Goal: Complete application form

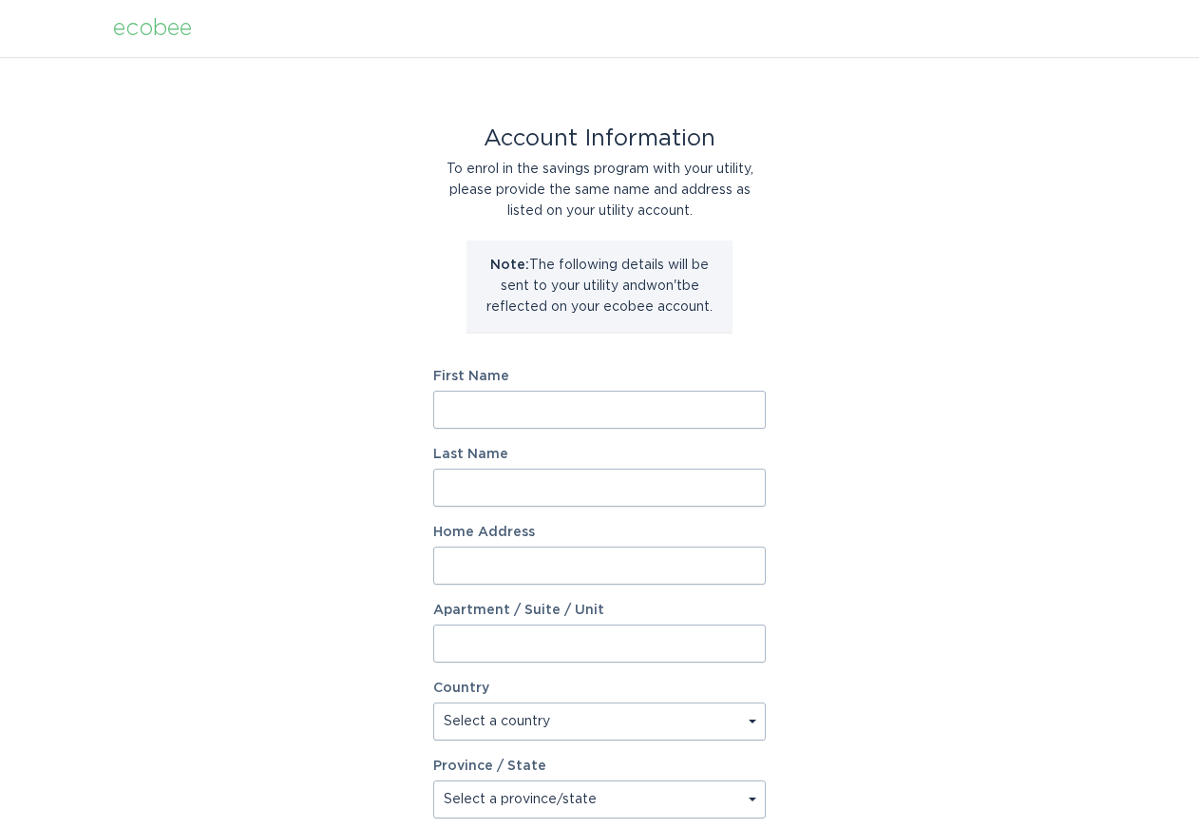
click at [493, 407] on input "First Name" at bounding box center [599, 410] width 333 height 38
click at [478, 413] on input "First Name" at bounding box center [599, 410] width 333 height 38
type input "Valma"
type input "Wood"
type input "500 Wagstaff Rd"
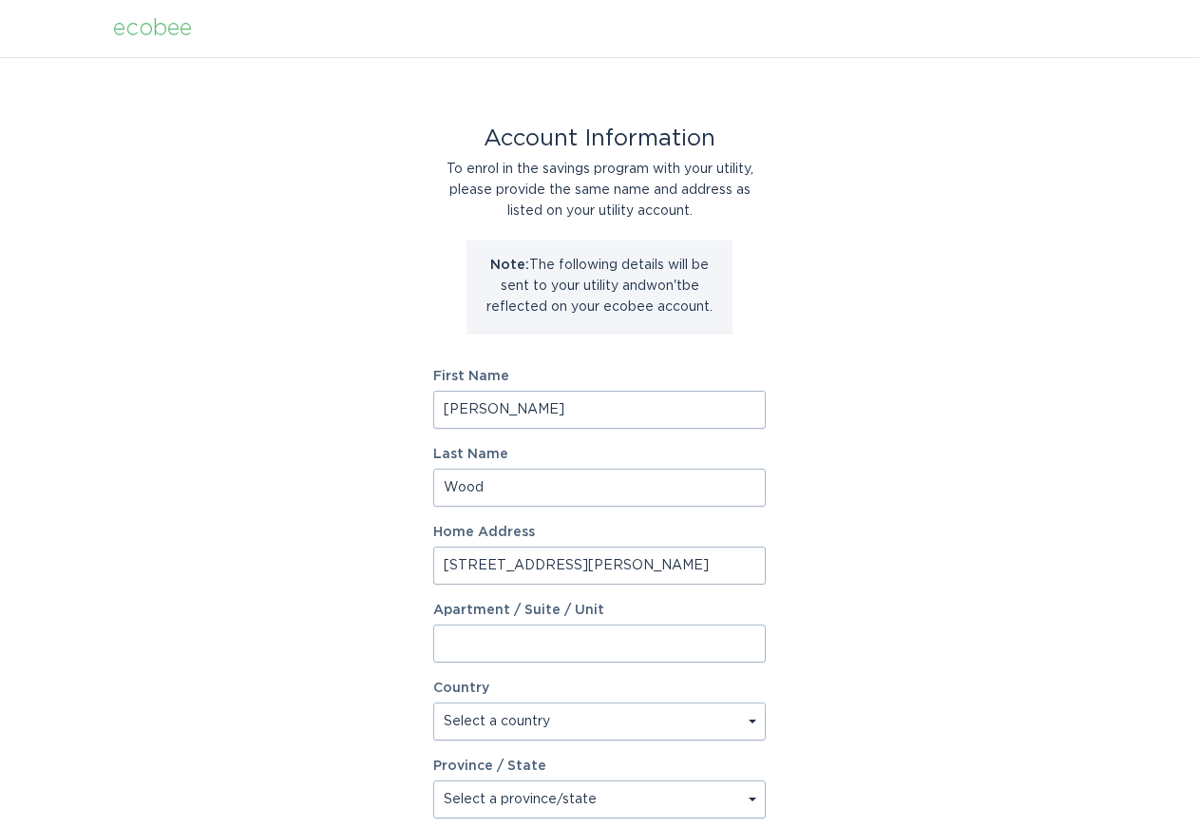
select select "US"
type input "FUQUAY VARINA"
type input "27526"
select select "NC"
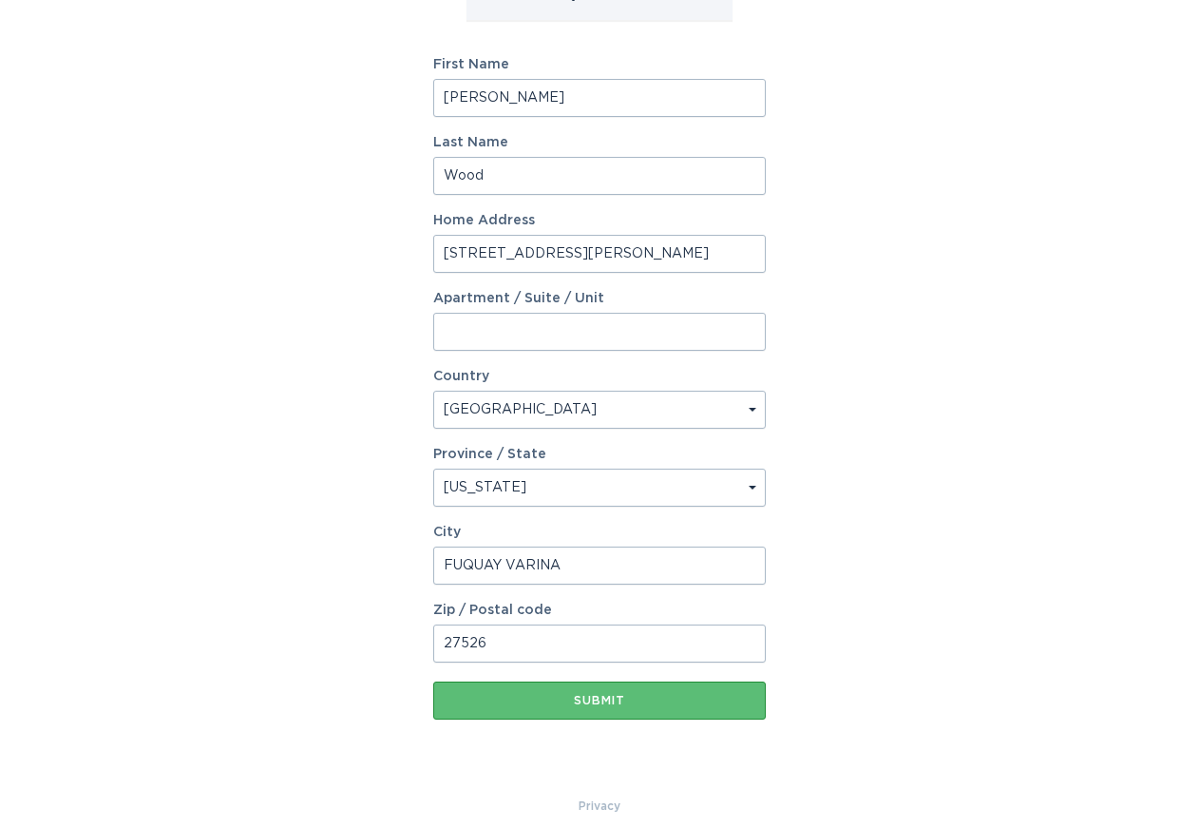
scroll to position [329, 0]
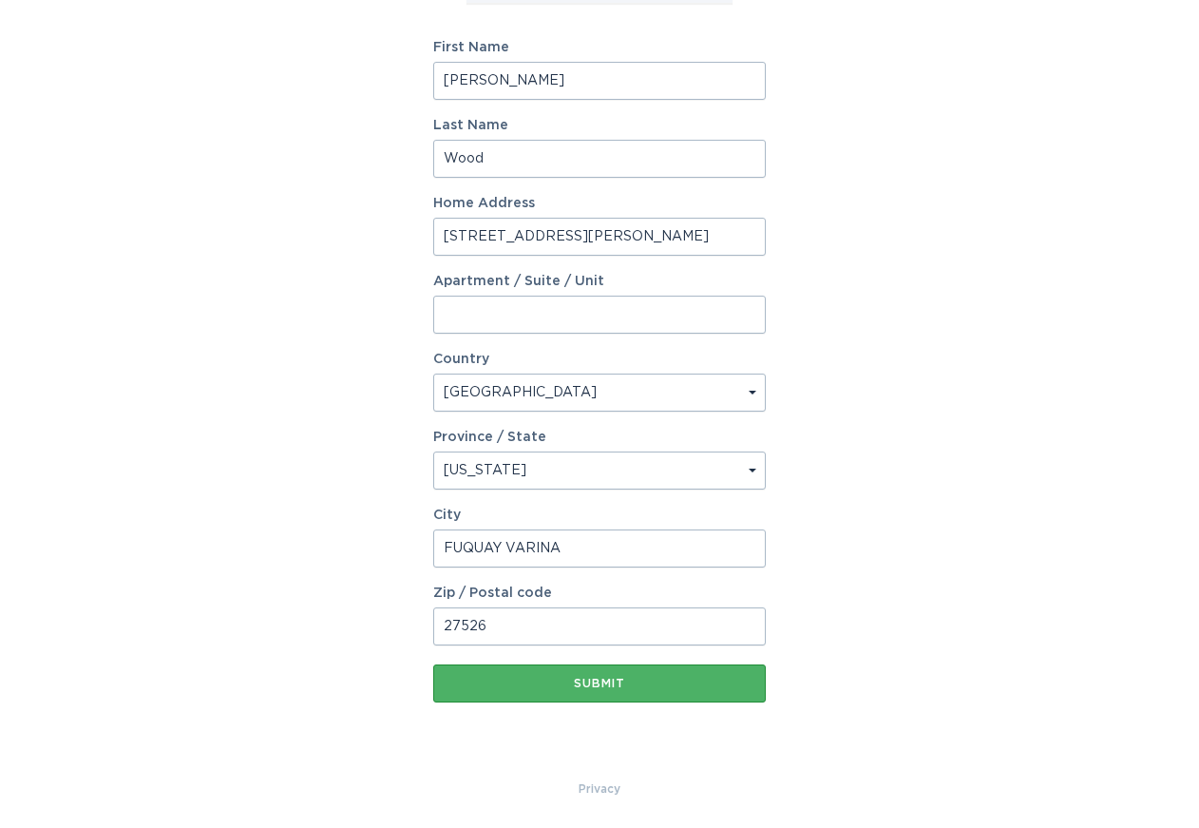
click at [597, 689] on div "Submit" at bounding box center [600, 683] width 314 height 11
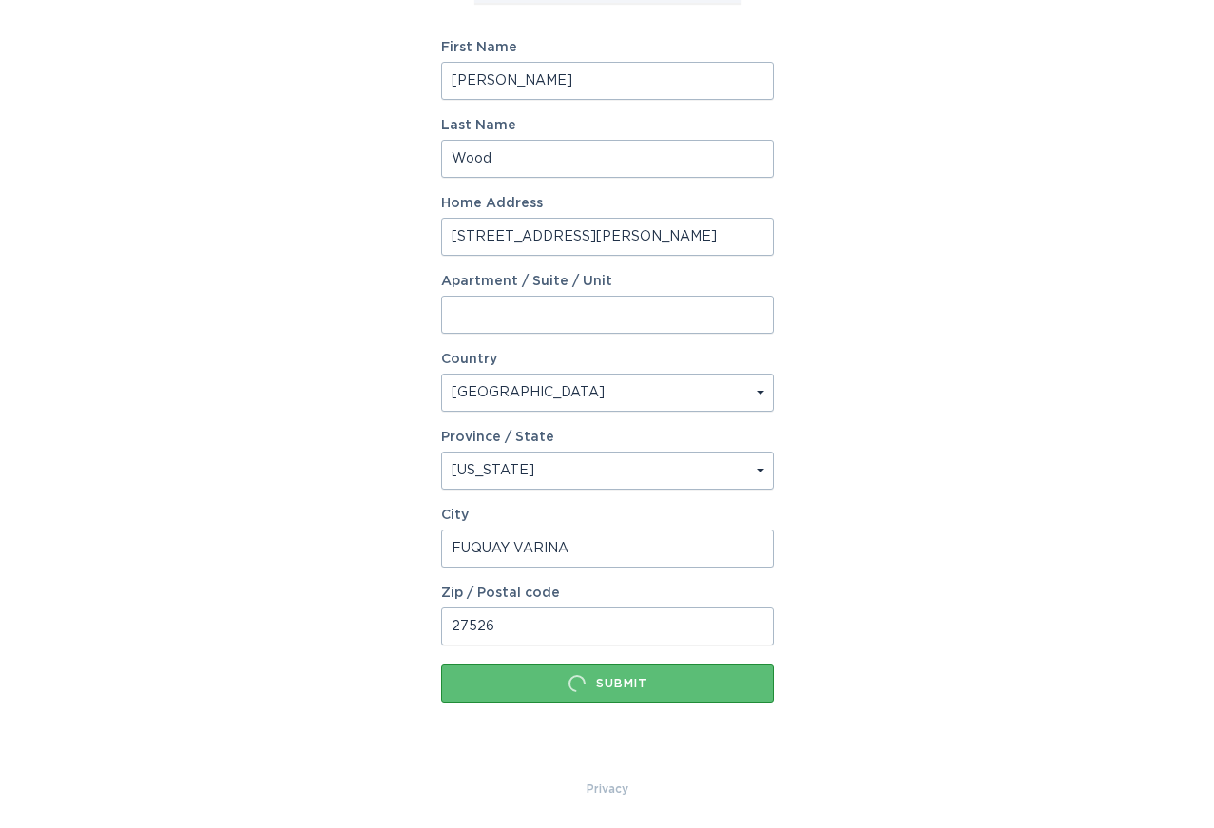
scroll to position [0, 0]
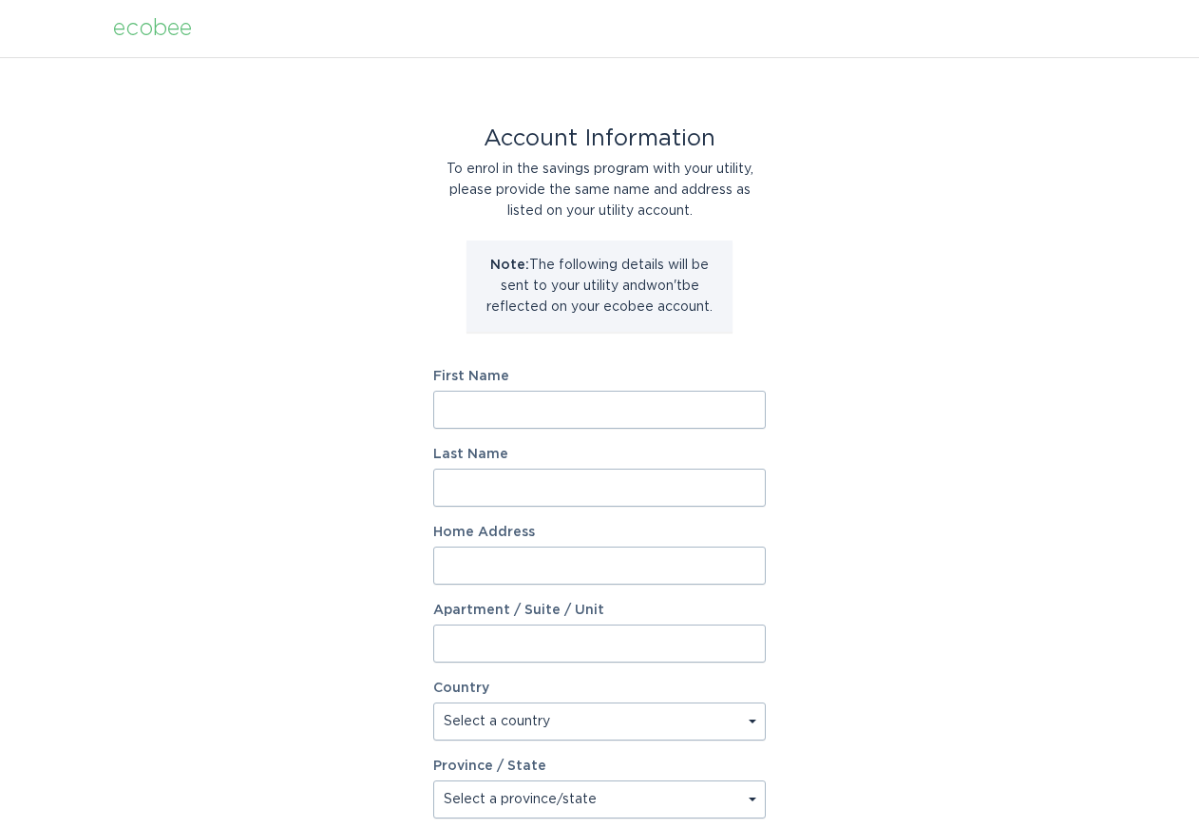
click at [486, 411] on input "First Name" at bounding box center [599, 410] width 333 height 38
type input "[PERSON_NAME]"
type input "Wood"
type input "[STREET_ADDRESS][PERSON_NAME]"
select select "US"
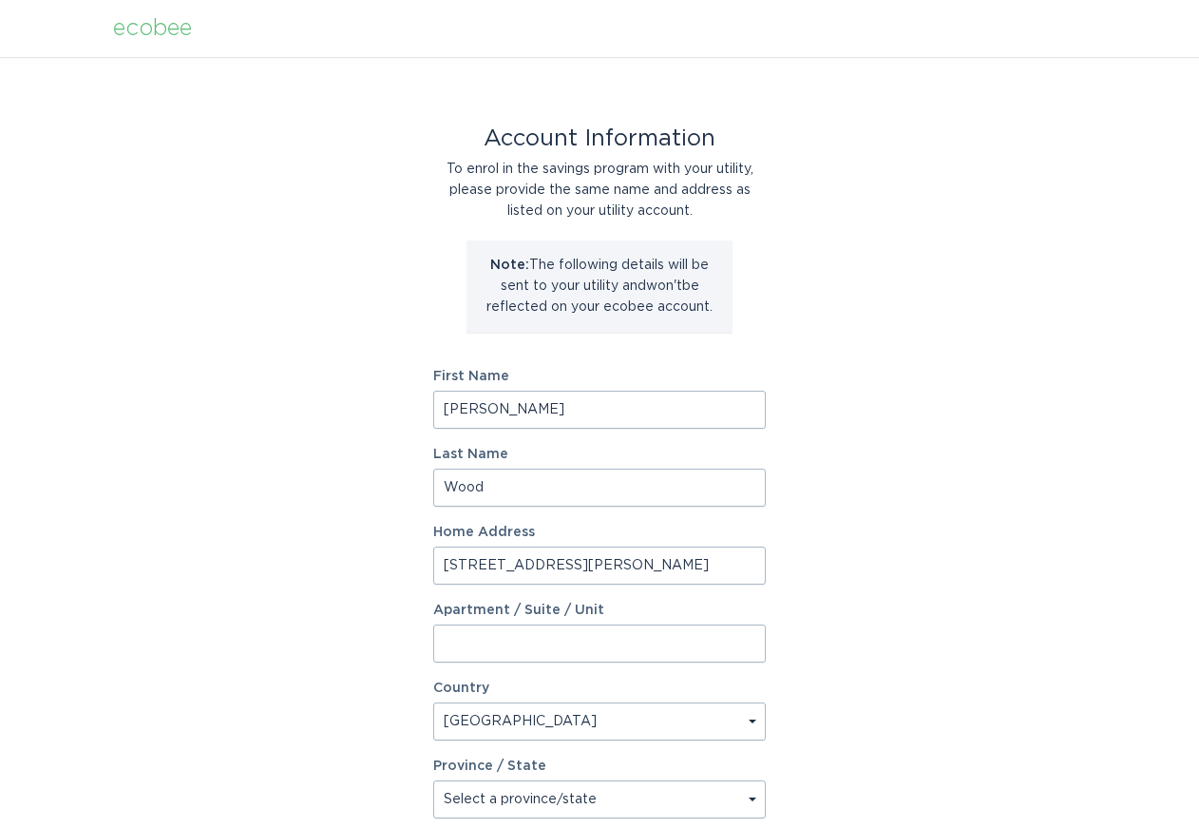
type input "[PERSON_NAME]"
type input "27526"
select select "NC"
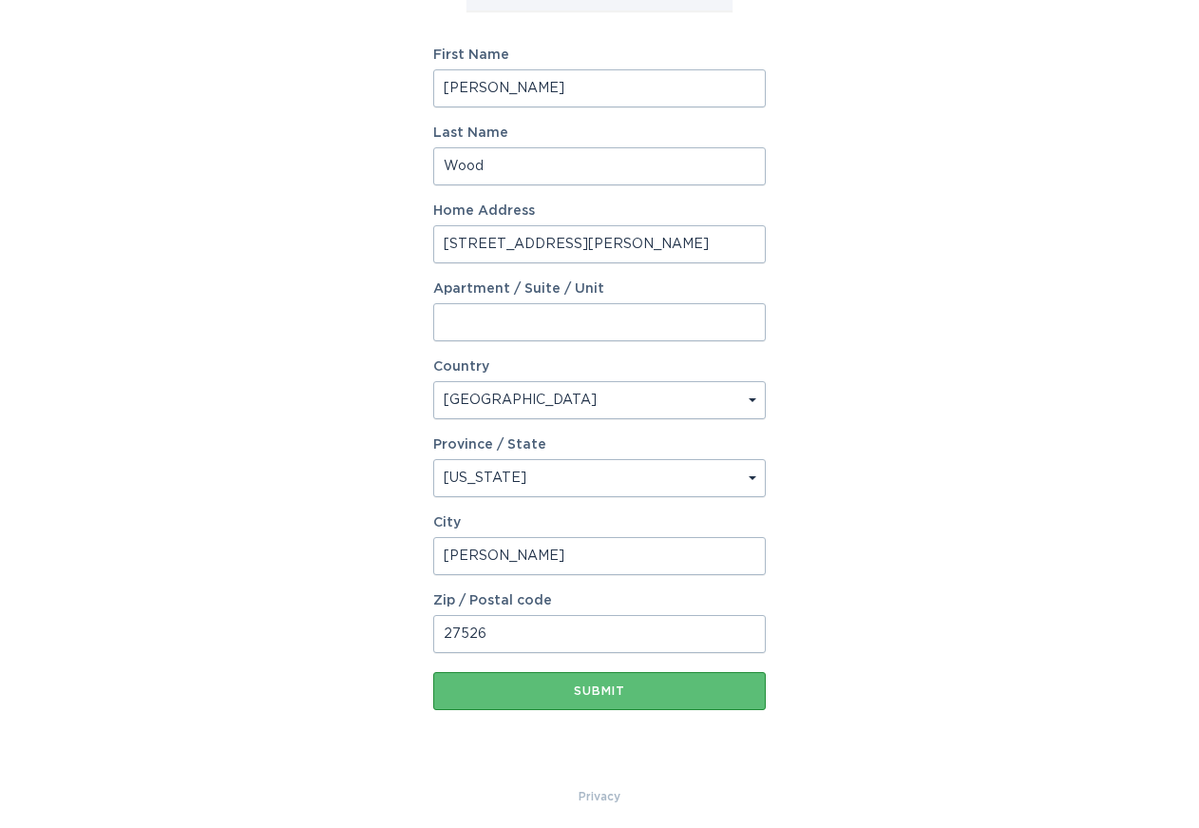
scroll to position [329, 0]
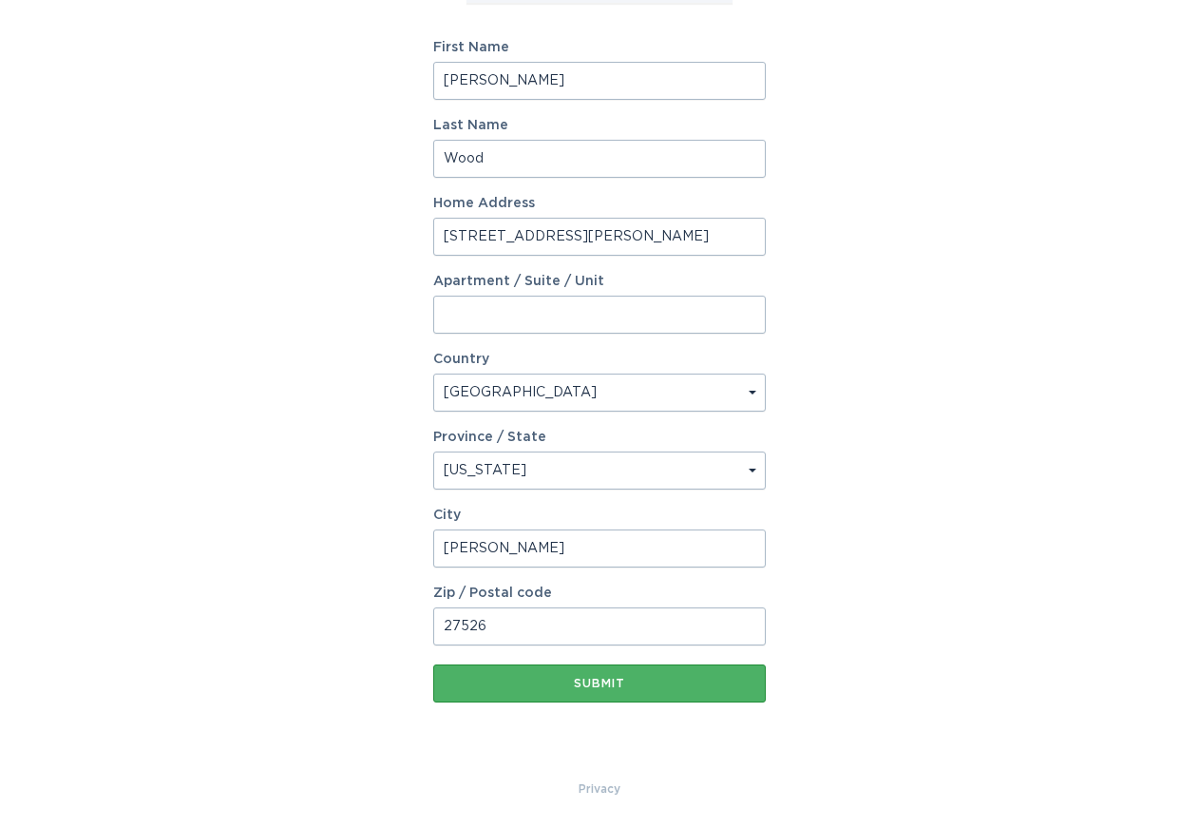
click at [612, 679] on div "Submit" at bounding box center [600, 683] width 314 height 11
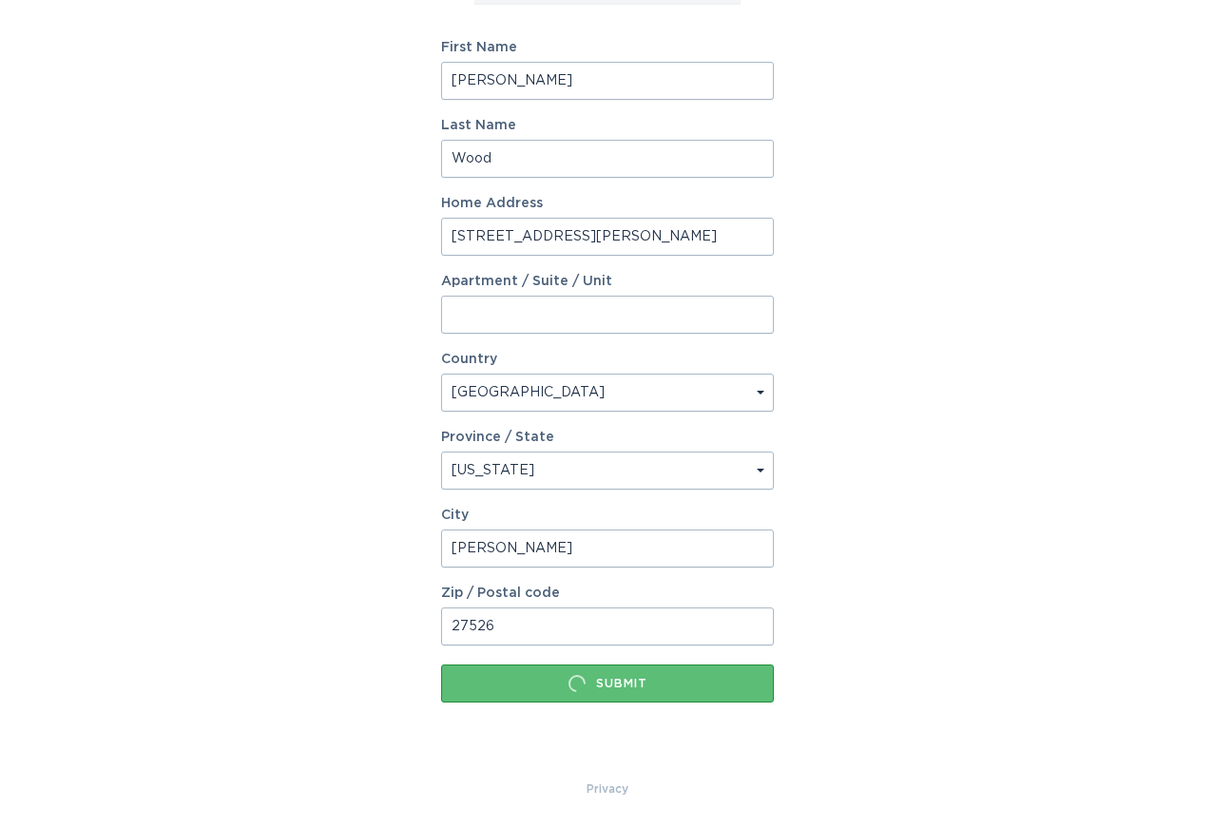
scroll to position [0, 0]
